Goal: Task Accomplishment & Management: Manage account settings

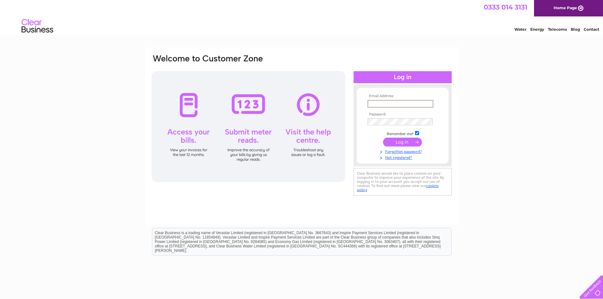
click at [397, 104] on input "text" at bounding box center [401, 104] width 66 height 8
type input "[EMAIL_ADDRESS][DOMAIN_NAME]"
click at [407, 141] on input "submit" at bounding box center [402, 142] width 39 height 9
drag, startPoint x: 390, startPoint y: 113, endPoint x: 390, endPoint y: 117, distance: 3.8
click at [390, 116] on tbody "Email Address: info@sportsmansclub.org.uk Password: Remember me?" at bounding box center [402, 130] width 73 height 72
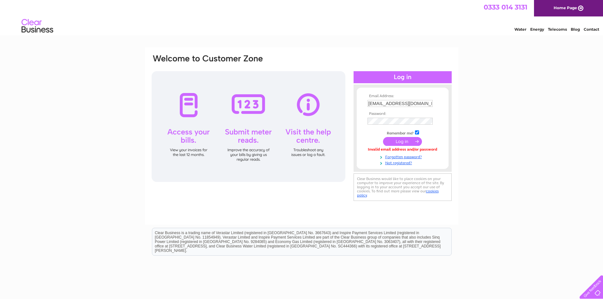
click at [405, 141] on input "submit" at bounding box center [402, 141] width 39 height 9
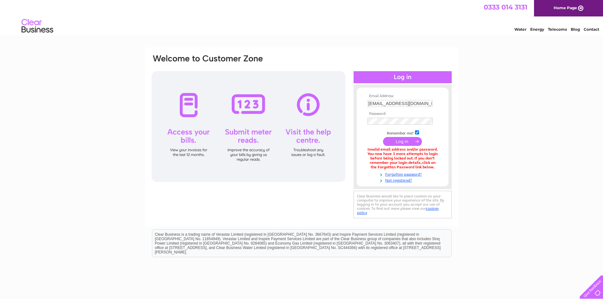
click at [503, 245] on html "Clear Business is a trading name of Verastar Limited (registered in [GEOGRAPHIC…" at bounding box center [301, 246] width 603 height 41
click at [408, 174] on link "Forgotten password?" at bounding box center [404, 174] width 72 height 6
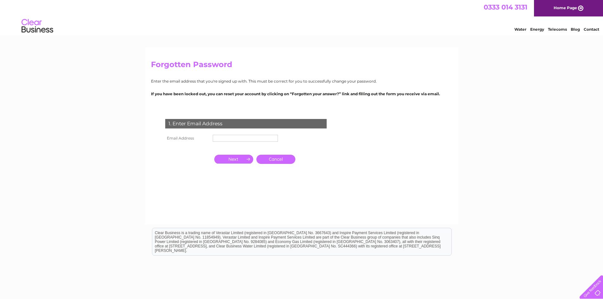
click at [221, 138] on input "text" at bounding box center [245, 138] width 65 height 7
type input "info@sportsmansclub.org.uk"
click at [237, 161] on input "button" at bounding box center [233, 159] width 39 height 9
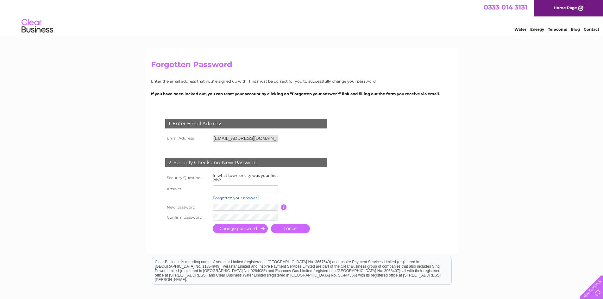
click at [232, 190] on input "text" at bounding box center [245, 189] width 65 height 7
type input "ABERDEEN"
click at [256, 230] on input "submit" at bounding box center [240, 229] width 55 height 9
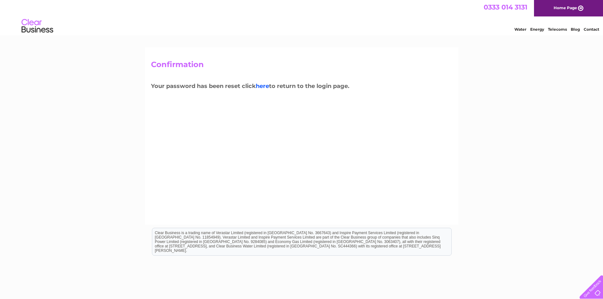
click at [265, 86] on link "here" at bounding box center [262, 86] width 13 height 7
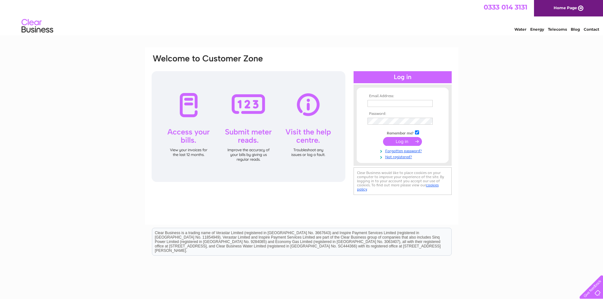
type input "info@sportsmansclub.org.uk"
click at [414, 142] on input "submit" at bounding box center [402, 141] width 39 height 9
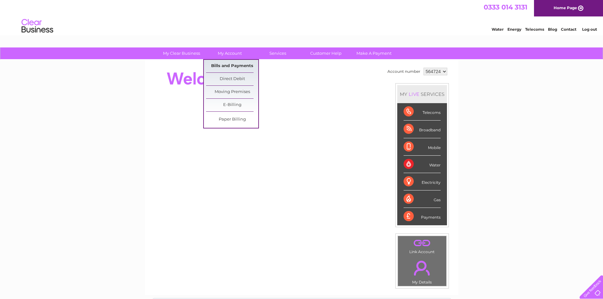
click at [220, 70] on link "Bills and Payments" at bounding box center [232, 66] width 52 height 13
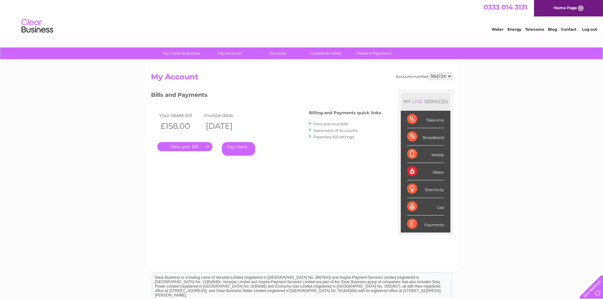
click at [448, 77] on select "564724 992570" at bounding box center [441, 77] width 24 height 8
select select "992570"
click at [429, 73] on select "564724 992570" at bounding box center [441, 77] width 24 height 8
click at [336, 124] on link "View previous bills" at bounding box center [331, 124] width 35 height 5
click at [335, 124] on link "View previous bills" at bounding box center [331, 124] width 35 height 5
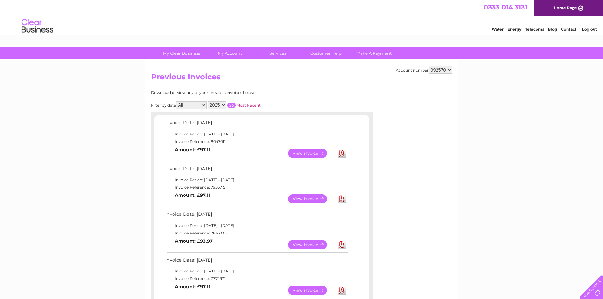
click at [345, 152] on link "Download" at bounding box center [342, 153] width 8 height 9
